Goal: Check status: Check status

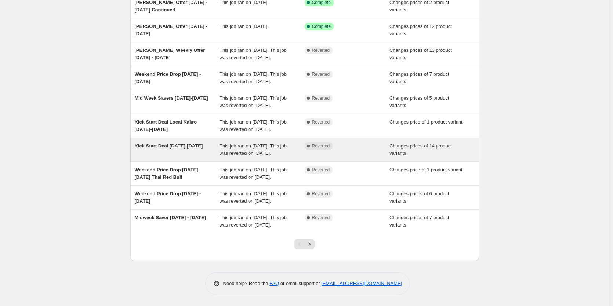
scroll to position [132, 0]
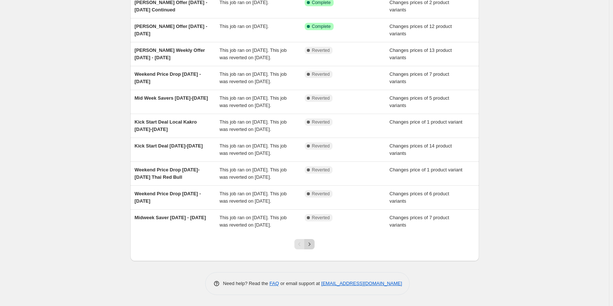
click at [312, 243] on icon "Next" at bounding box center [309, 243] width 7 height 7
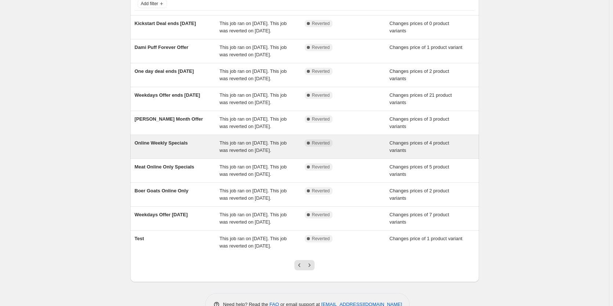
scroll to position [87, 0]
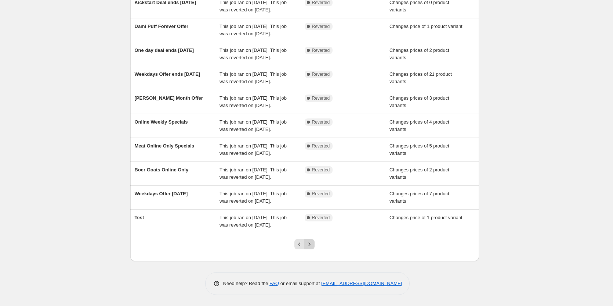
click at [313, 244] on icon "Next" at bounding box center [309, 243] width 7 height 7
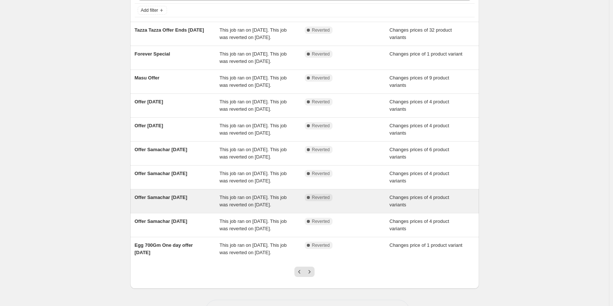
scroll to position [73, 0]
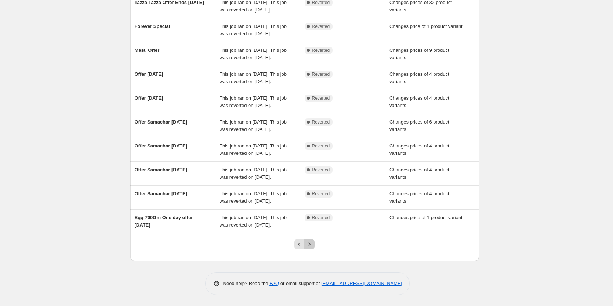
click at [313, 246] on icon "Next" at bounding box center [309, 243] width 7 height 7
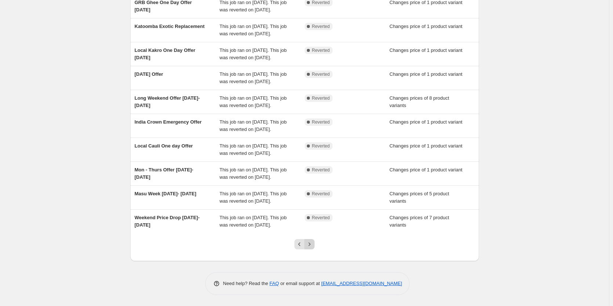
click at [315, 246] on button "Next" at bounding box center [310, 244] width 10 height 10
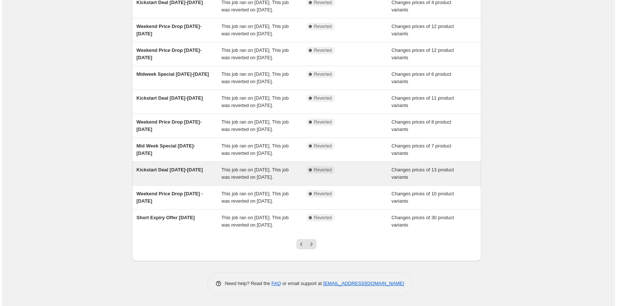
scroll to position [0, 0]
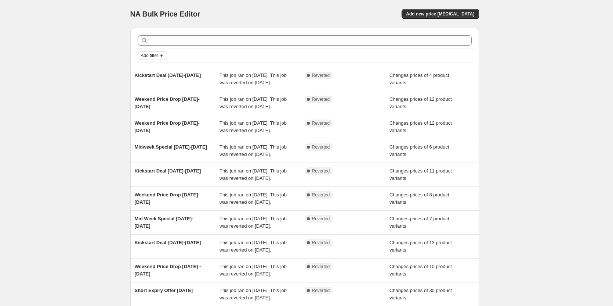
click at [163, 54] on icon "Add filter" at bounding box center [161, 55] width 3 height 3
click at [156, 69] on span "Job status" at bounding box center [155, 70] width 22 height 6
click at [167, 103] on span "Complete" at bounding box center [164, 102] width 21 height 6
click at [150, 103] on input "Complete" at bounding box center [147, 102] width 6 height 6
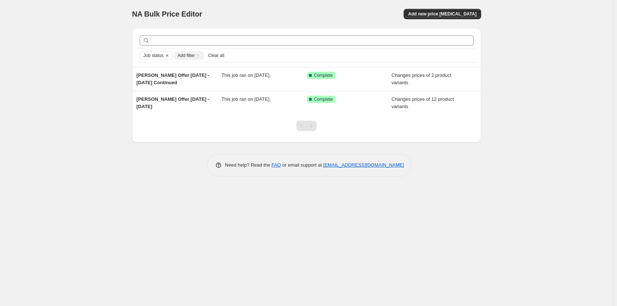
drag, startPoint x: 114, startPoint y: 128, endPoint x: 319, endPoint y: 58, distance: 216.9
click at [114, 127] on div "NA Bulk Price Editor. This page is ready NA Bulk Price Editor Add new price cha…" at bounding box center [306, 153] width 613 height 306
click at [578, 95] on div "NA Bulk Price Editor. This page is ready NA Bulk Price Editor Add new price cha…" at bounding box center [306, 153] width 613 height 306
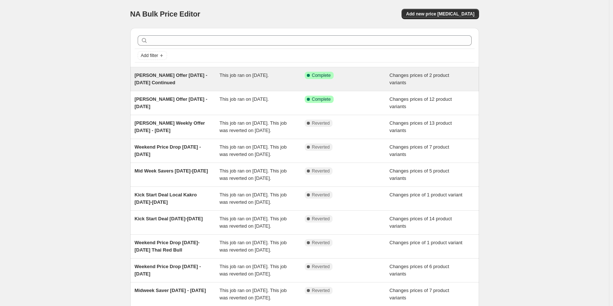
click at [183, 80] on div "[PERSON_NAME] Offer [DATE] - [DATE] Continued" at bounding box center [177, 79] width 85 height 15
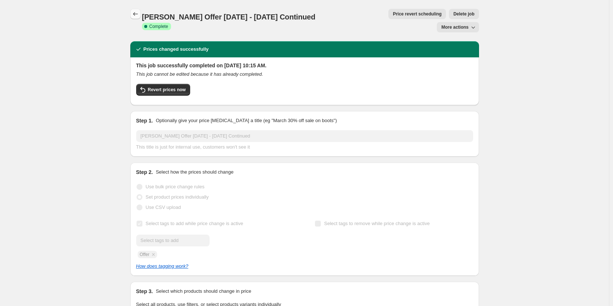
click at [138, 15] on icon "Price change jobs" at bounding box center [135, 13] width 7 height 7
